Goal: Find specific fact: Find specific page/section

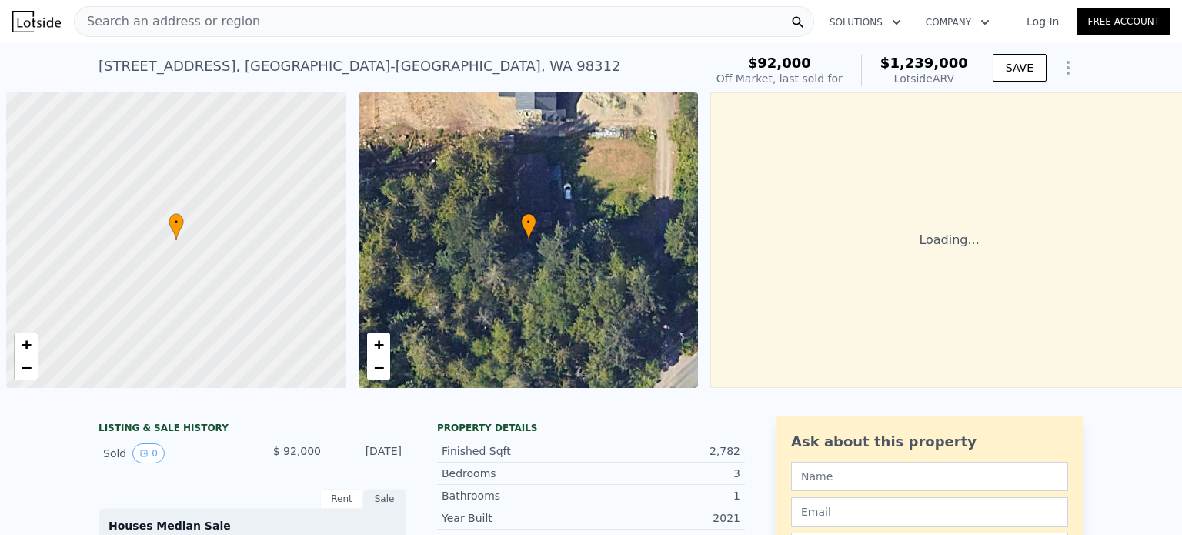
scroll to position [0, 6]
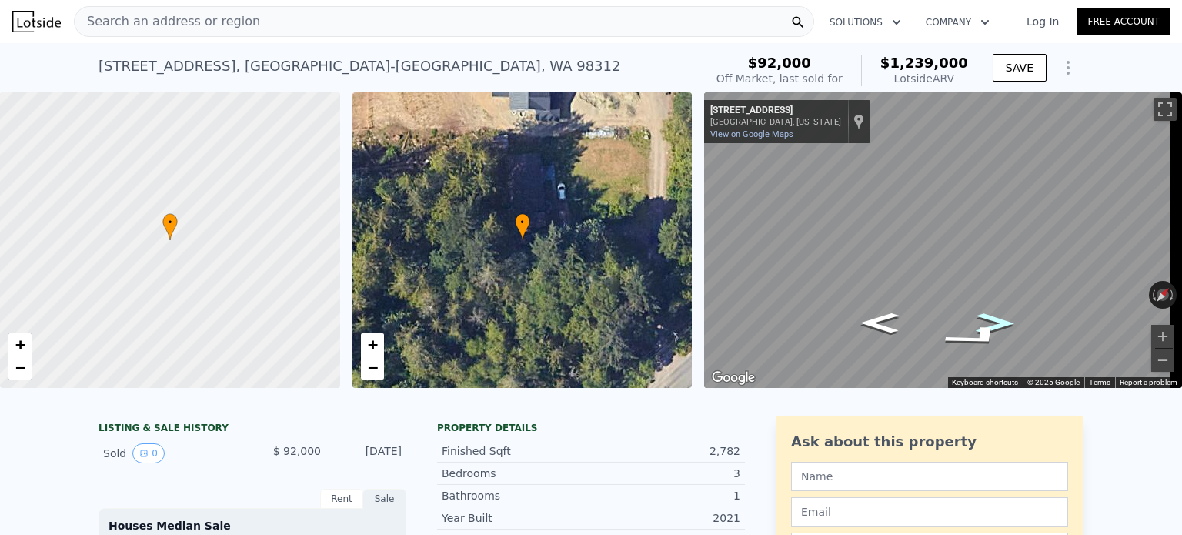
click at [996, 322] on icon "Go Northeast, Erlands Point Rd NW" at bounding box center [995, 323] width 70 height 29
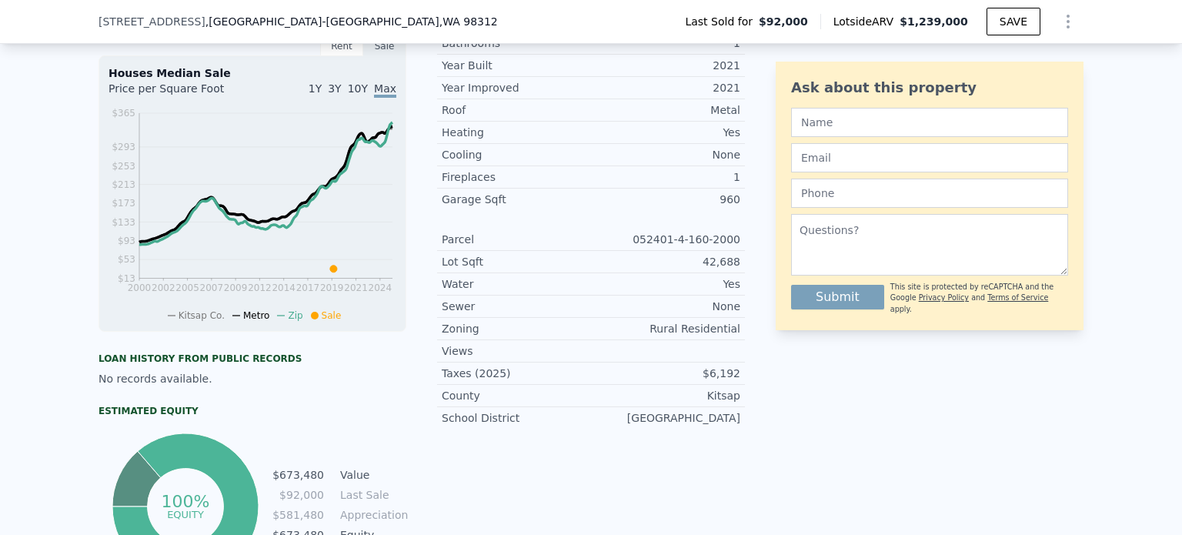
scroll to position [471, 0]
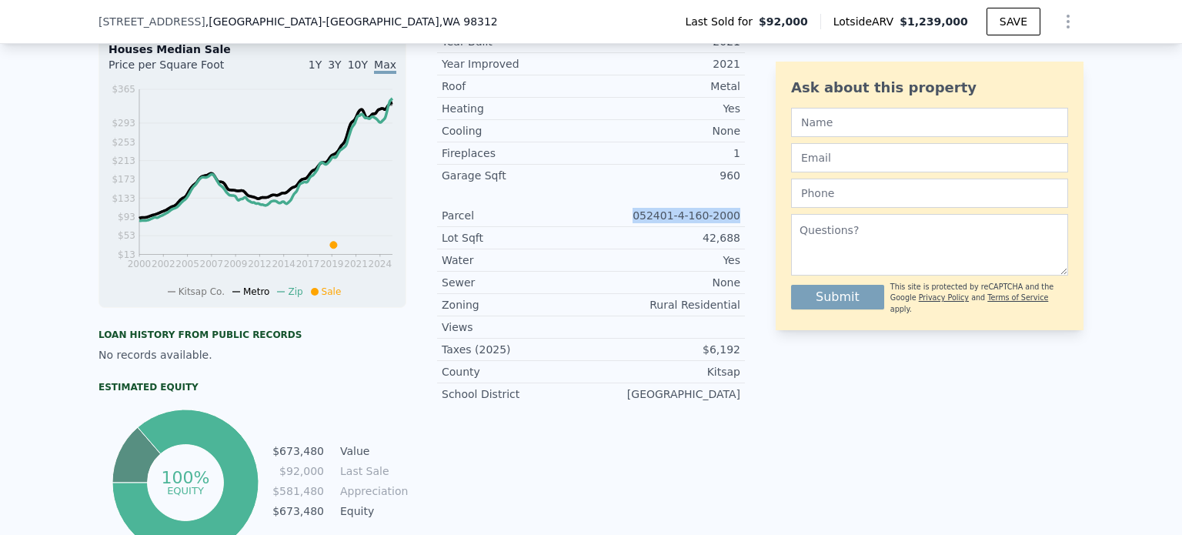
drag, startPoint x: 644, startPoint y: 222, endPoint x: 739, endPoint y: 226, distance: 95.5
click at [739, 226] on div "LISTING & SALE HISTORY Sold 0 $ 92,000 [DATE] Rent Sale Rent over time Price pe…" at bounding box center [590, 249] width 985 height 620
drag, startPoint x: 736, startPoint y: 226, endPoint x: 642, endPoint y: 224, distance: 93.1
click at [642, 224] on div "Parcel 052401-4-160-2000" at bounding box center [591, 216] width 308 height 22
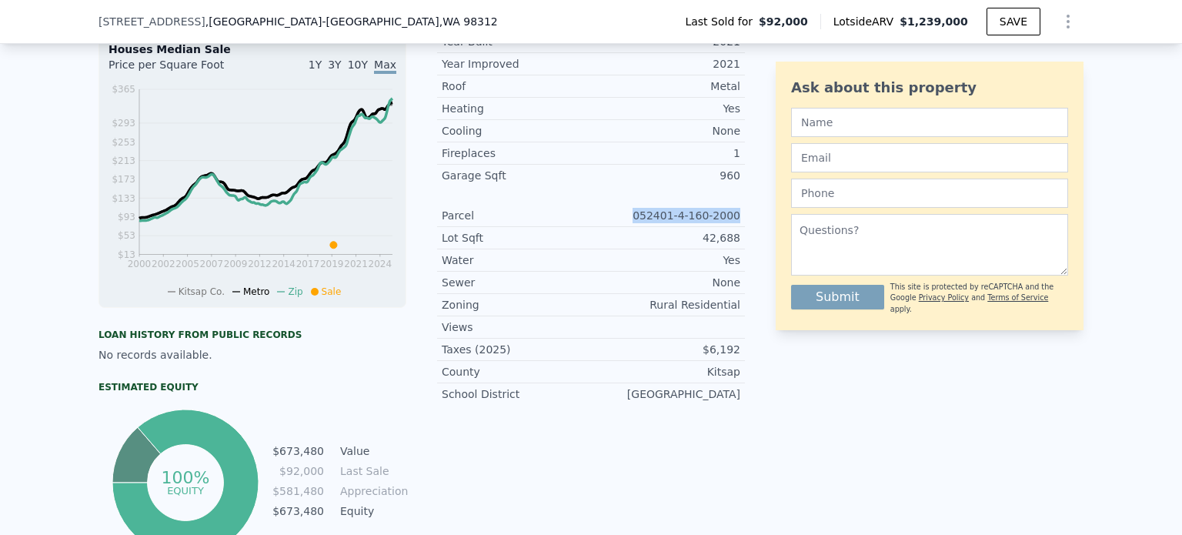
copy div "052401-4-160-2000"
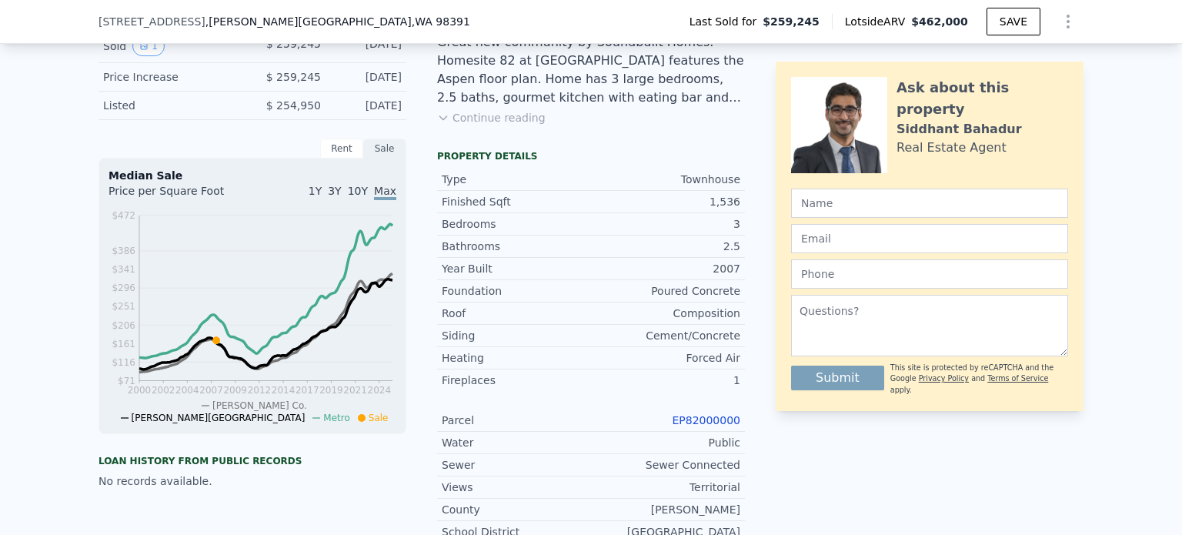
scroll to position [435, 0]
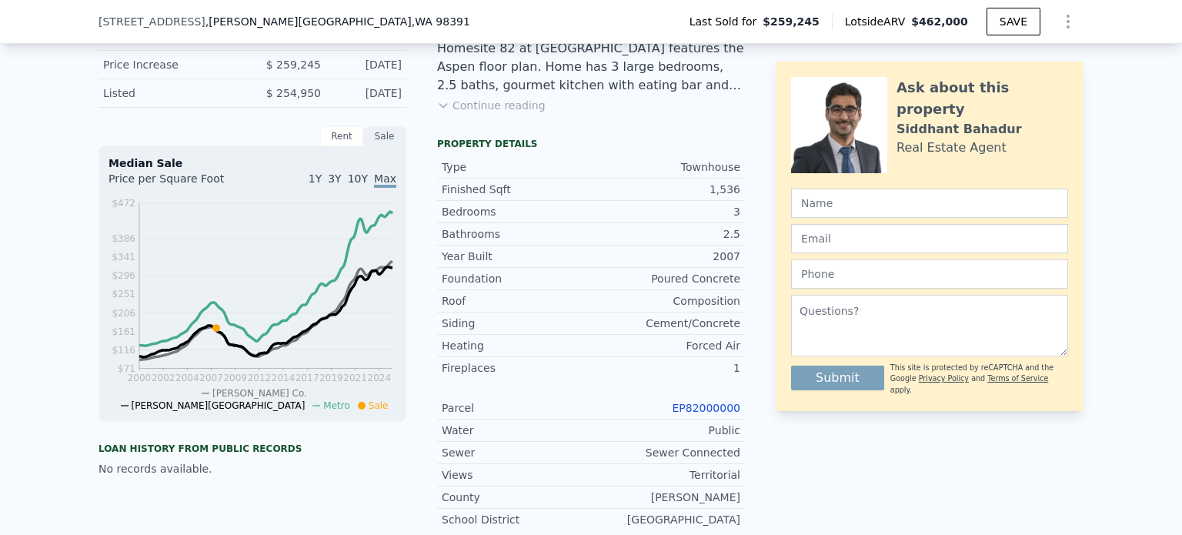
click at [702, 413] on link "EP82000000" at bounding box center [706, 408] width 68 height 12
